Goal: Task Accomplishment & Management: Manage account settings

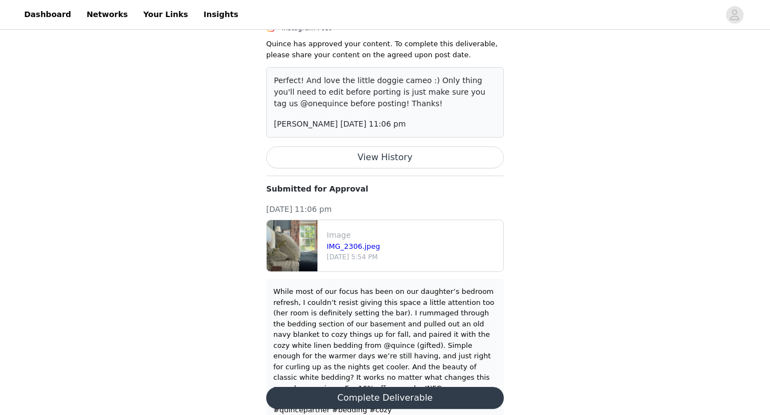
scroll to position [124, 0]
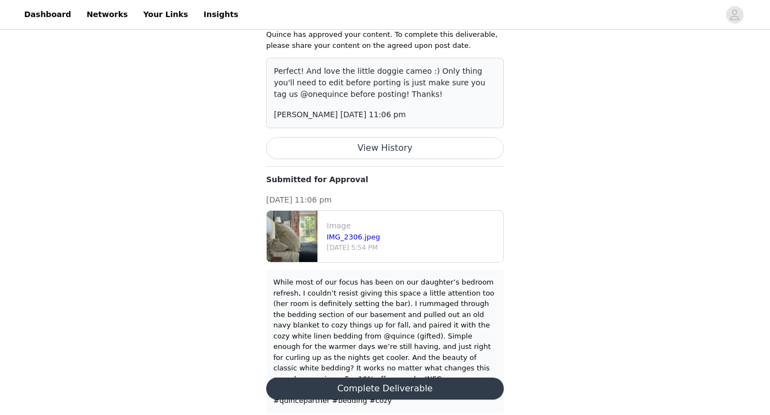
click at [381, 282] on div "While most of our focus has been on our daughter’s bedroom refresh, I couldn’t …" at bounding box center [384, 341] width 223 height 129
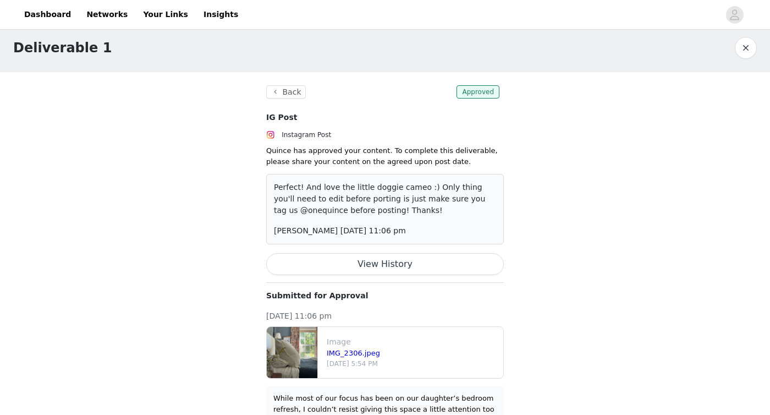
scroll to position [11, 0]
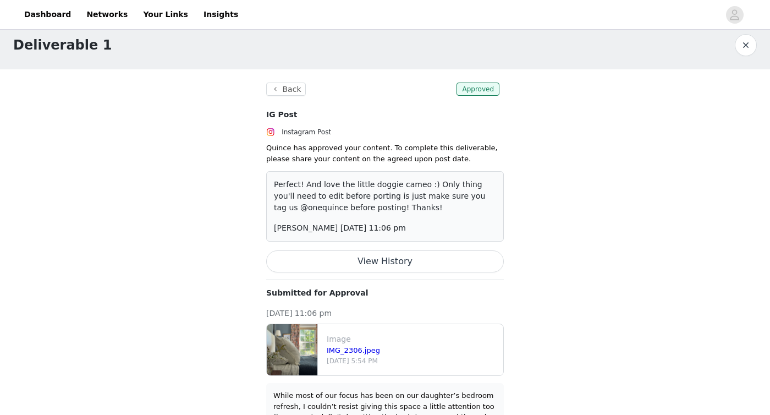
click at [387, 263] on button "View History" at bounding box center [385, 261] width 238 height 22
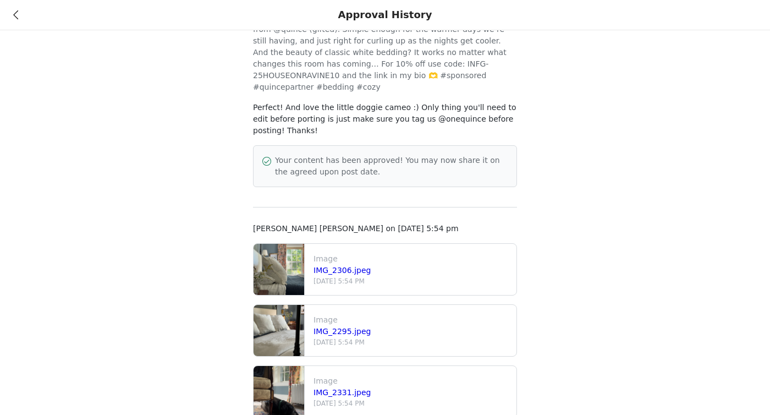
scroll to position [0, 0]
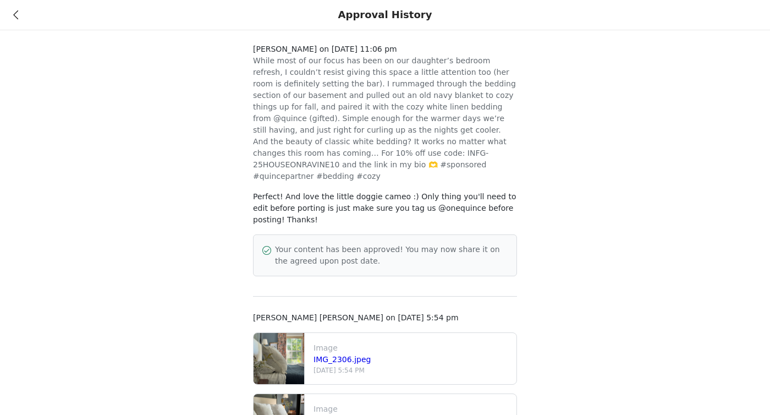
click at [17, 15] on icon at bounding box center [15, 15] width 5 height 8
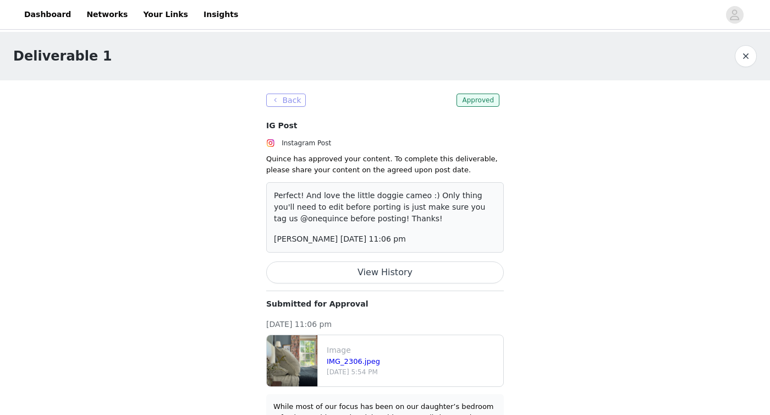
click at [286, 103] on button "Back" at bounding box center [286, 99] width 40 height 13
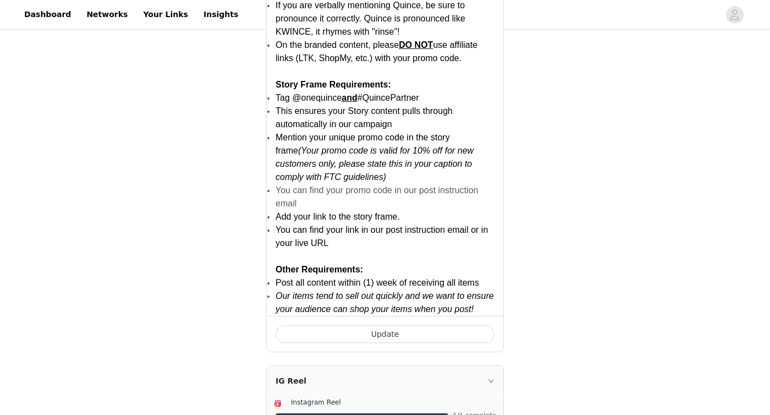
scroll to position [786, 0]
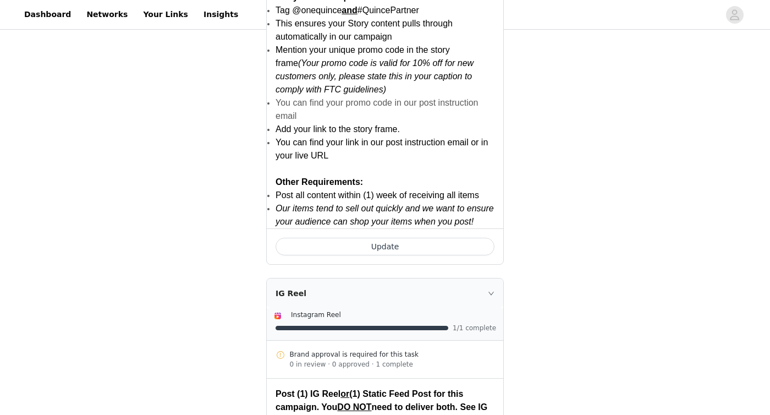
click at [309, 246] on button "Update" at bounding box center [385, 247] width 219 height 18
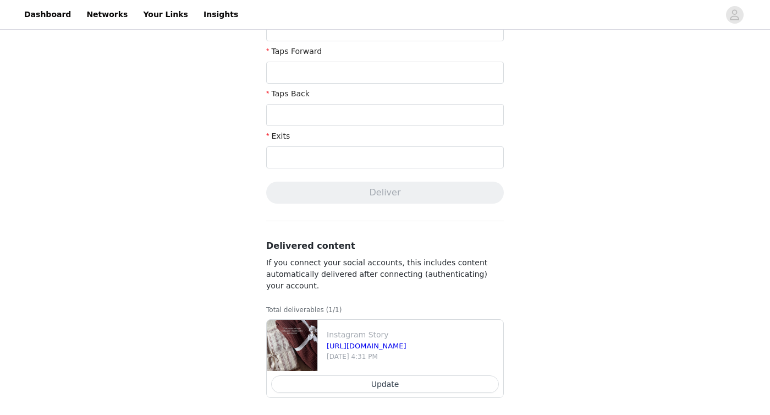
scroll to position [402, 0]
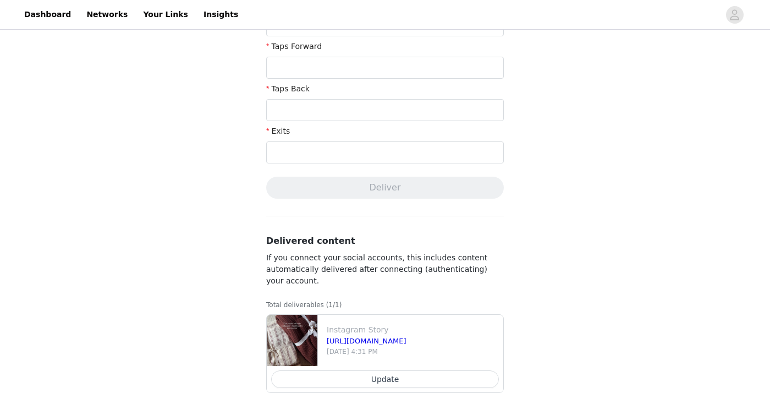
click at [333, 382] on button "Update" at bounding box center [385, 379] width 228 height 18
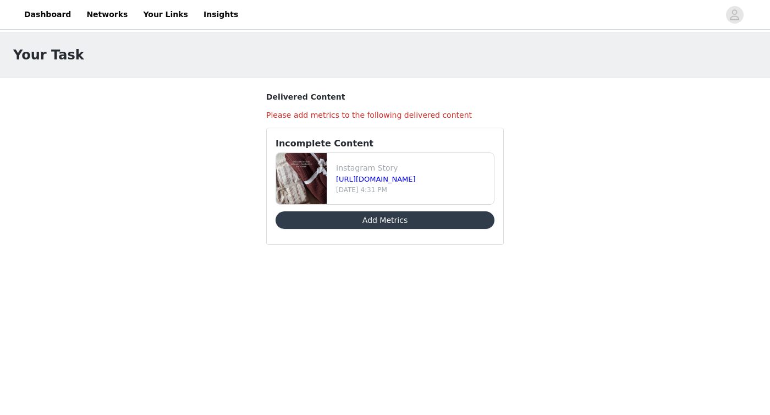
click at [332, 113] on h4 "Please add metrics to the following delivered content" at bounding box center [385, 115] width 238 height 12
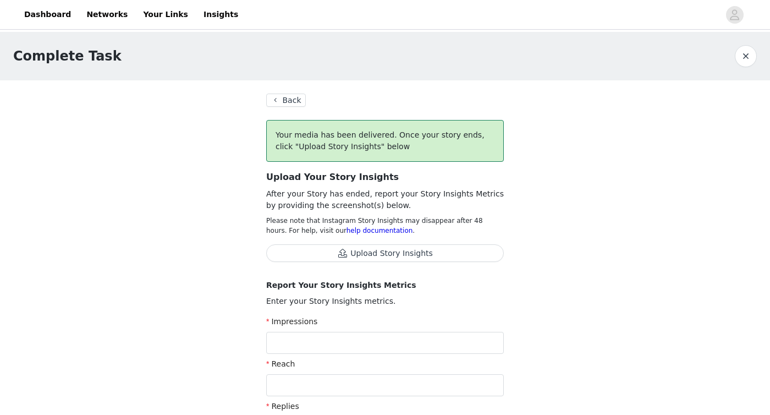
click at [278, 100] on button "Back" at bounding box center [286, 99] width 40 height 13
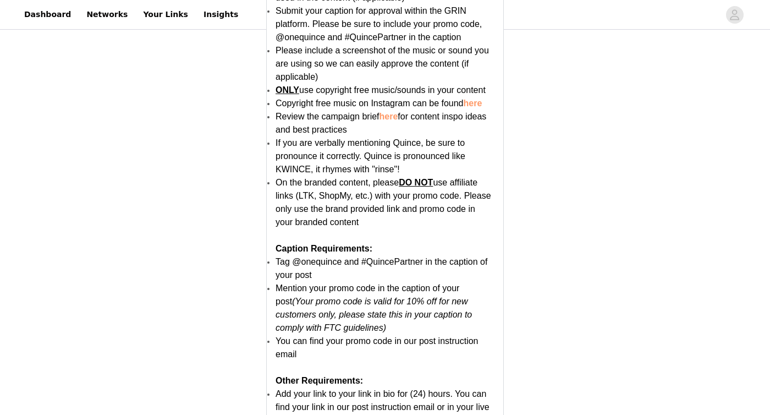
scroll to position [2120, 0]
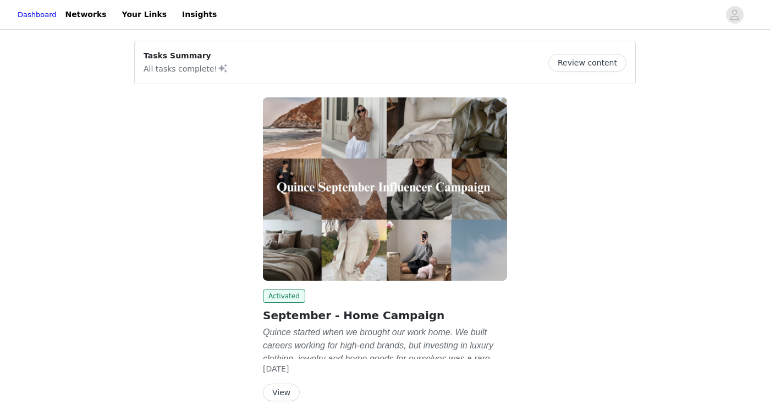
scroll to position [42, 0]
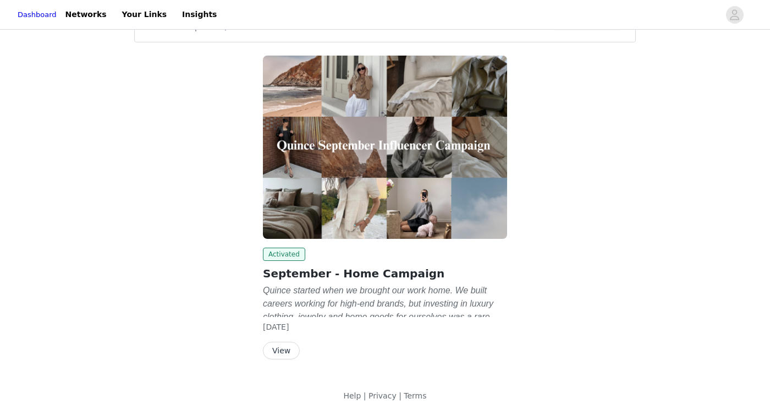
click at [280, 346] on button "View" at bounding box center [281, 351] width 37 height 18
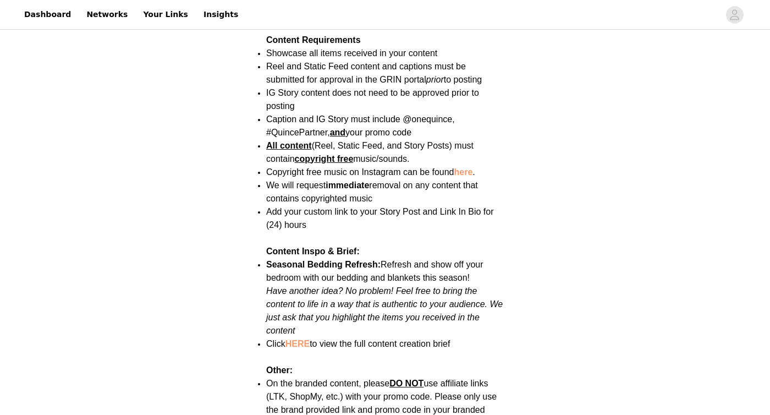
scroll to position [1388, 0]
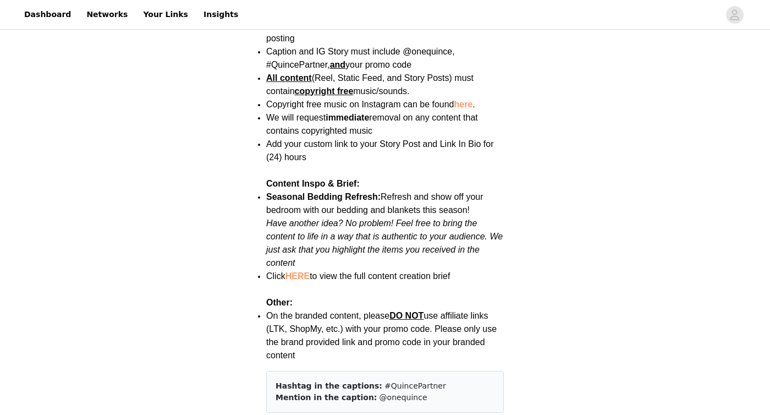
click at [464, 100] on link "here" at bounding box center [463, 104] width 19 height 9
click at [305, 271] on link "HERE" at bounding box center [297, 275] width 24 height 9
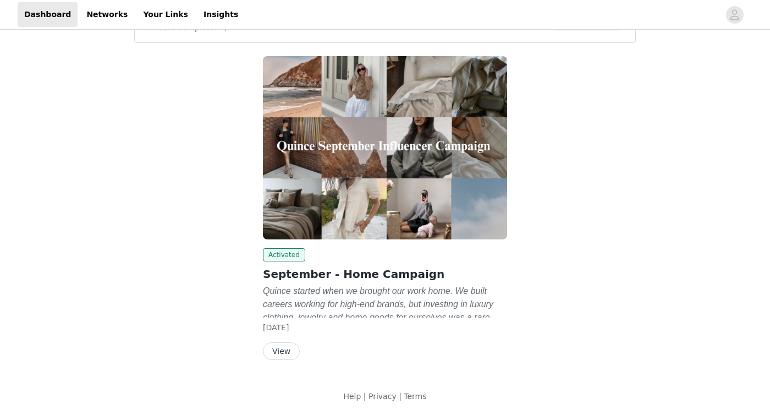
scroll to position [42, 0]
click at [291, 350] on button "View" at bounding box center [281, 351] width 37 height 18
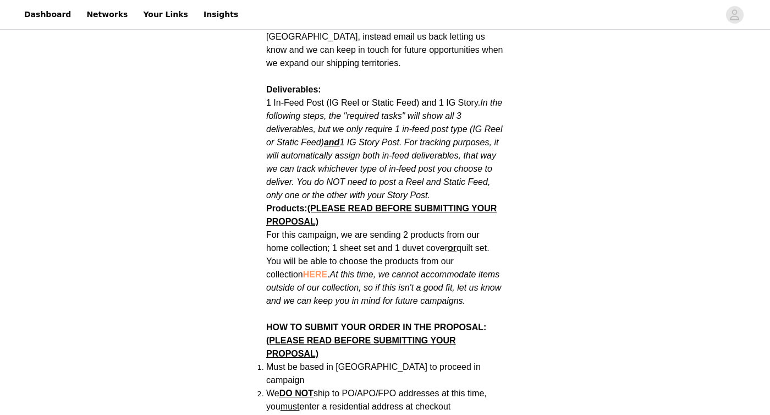
scroll to position [621, 0]
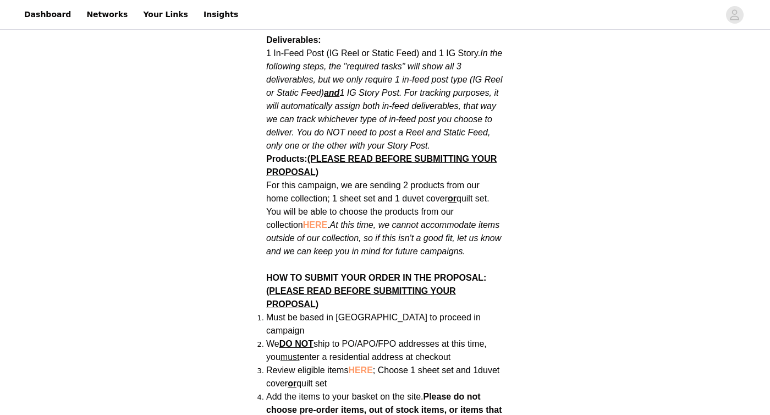
click at [386, 179] on p "For this campaign, we are sending 2 products from our home collection; 1 sheet …" at bounding box center [385, 218] width 238 height 79
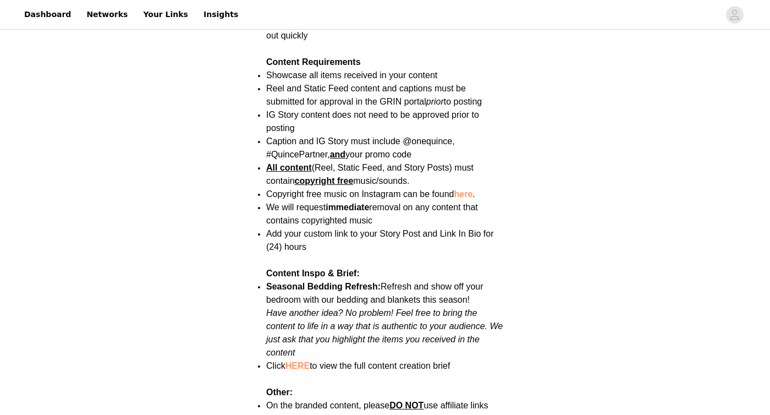
scroll to position [1312, 0]
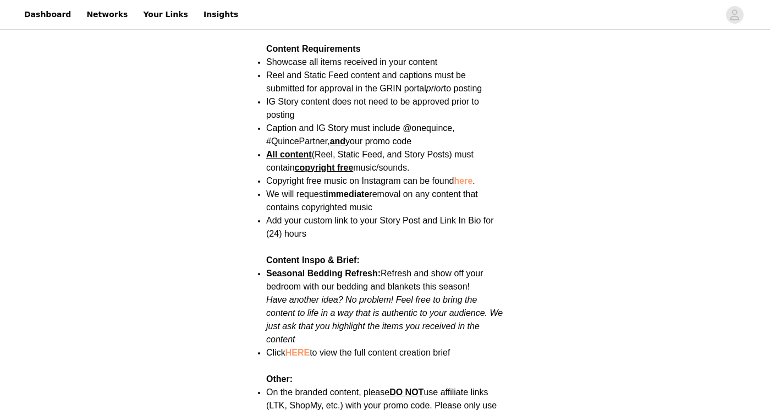
click at [386, 123] on span "Caption and IG Story must include @onequince, #QuincePartner, and your promo co…" at bounding box center [360, 134] width 189 height 23
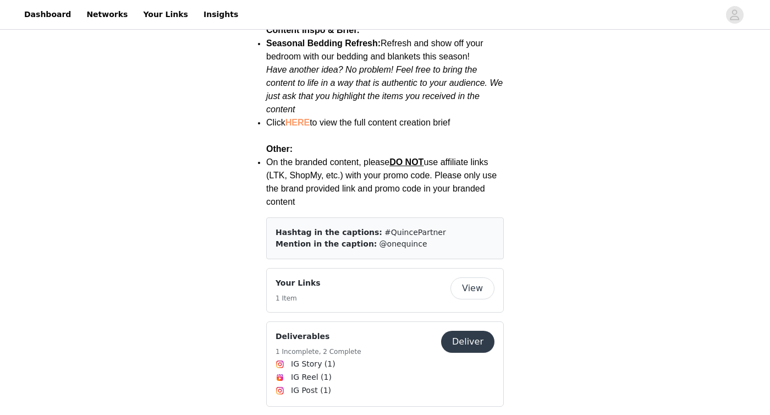
scroll to position [1551, 0]
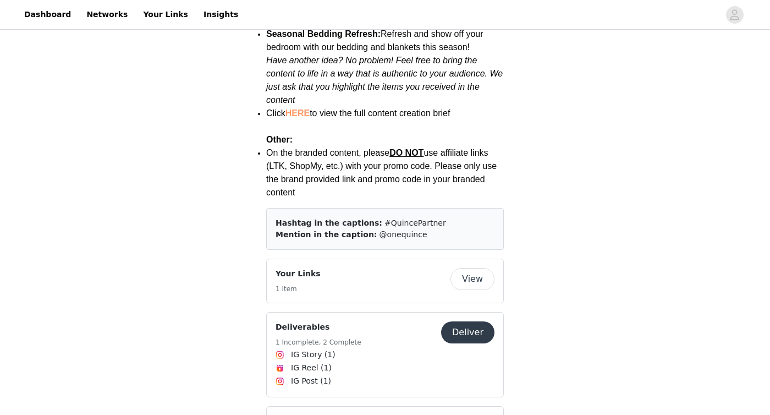
click at [469, 268] on button "View" at bounding box center [472, 279] width 44 height 22
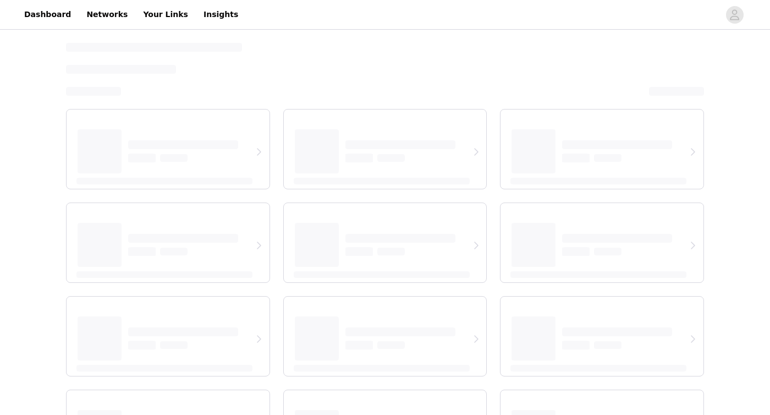
select select "12"
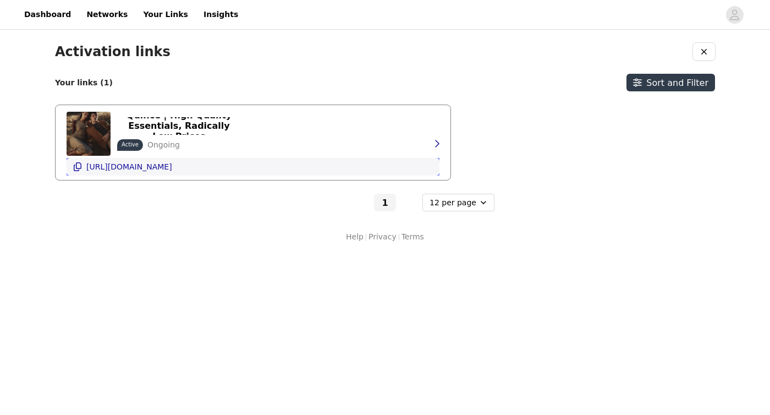
click at [172, 169] on p "[URL][DOMAIN_NAME]" at bounding box center [129, 166] width 86 height 9
click at [436, 144] on icon "button" at bounding box center [436, 143] width 9 height 9
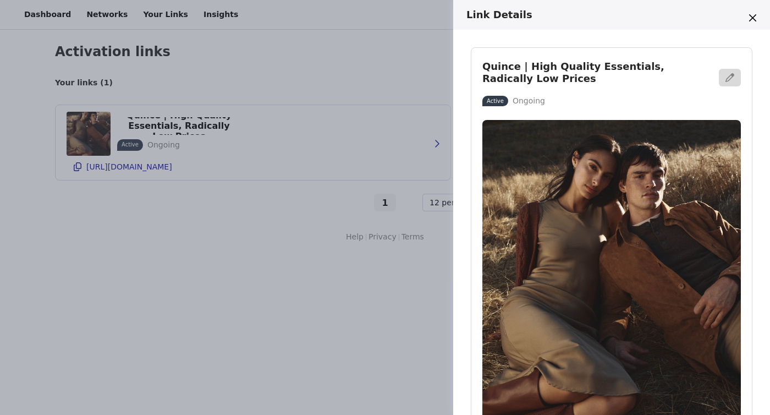
click at [224, 230] on div "Link Details Quince | High Quality Essentials, Radically Low Prices Active Ongo…" at bounding box center [385, 207] width 770 height 415
